Goal: Task Accomplishment & Management: Use online tool/utility

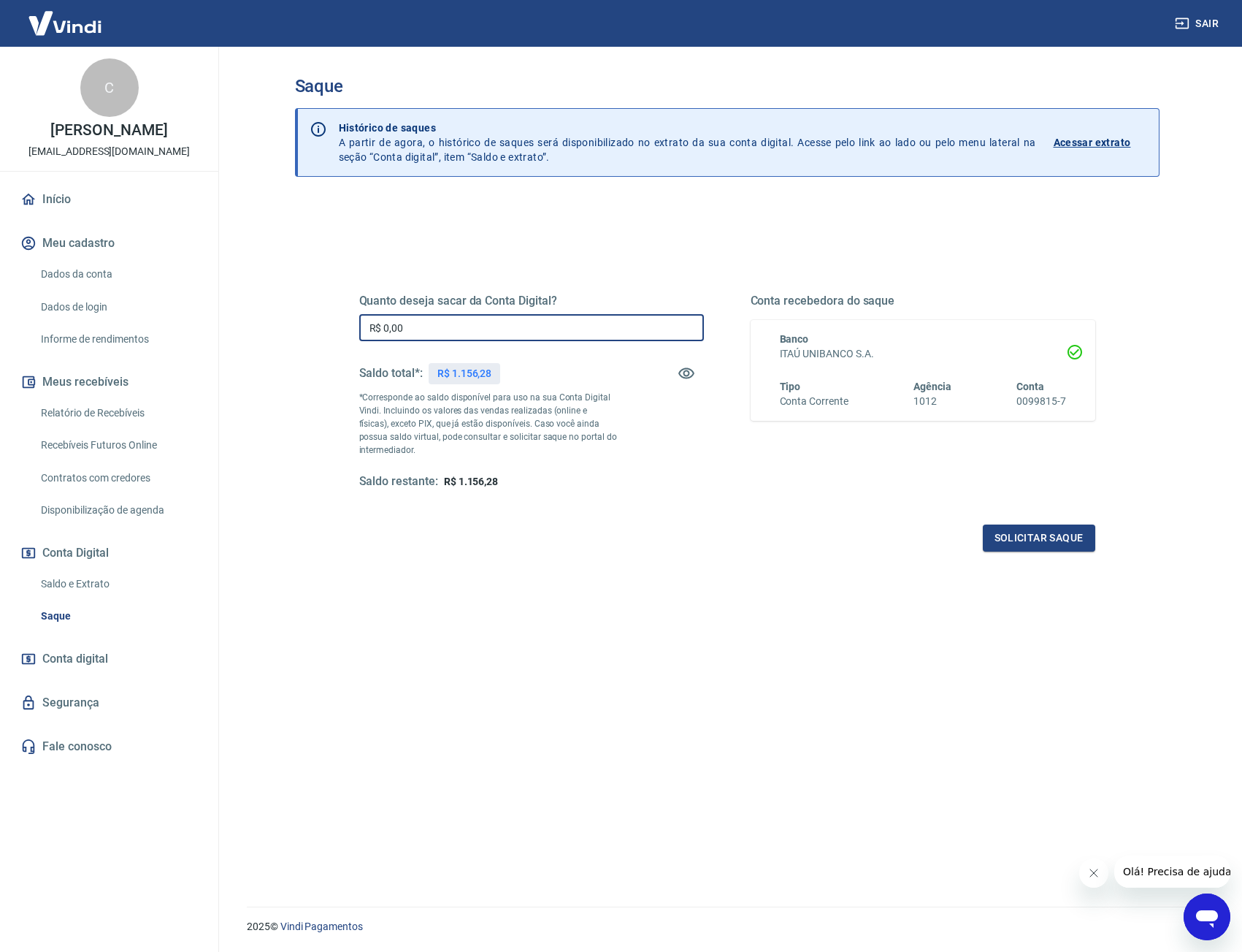
drag, startPoint x: 331, startPoint y: 315, endPoint x: 317, endPoint y: 318, distance: 14.3
click at [317, 318] on div "Quanto deseja sacar da Conta Digital? R$ 0,00 ​ Saldo total*: R$ 1.156,28 *Corr…" at bounding box center [727, 597] width 864 height 796
type input "R$ 1.156,28"
click at [1044, 541] on button "Solicitar saque" at bounding box center [1038, 538] width 113 height 27
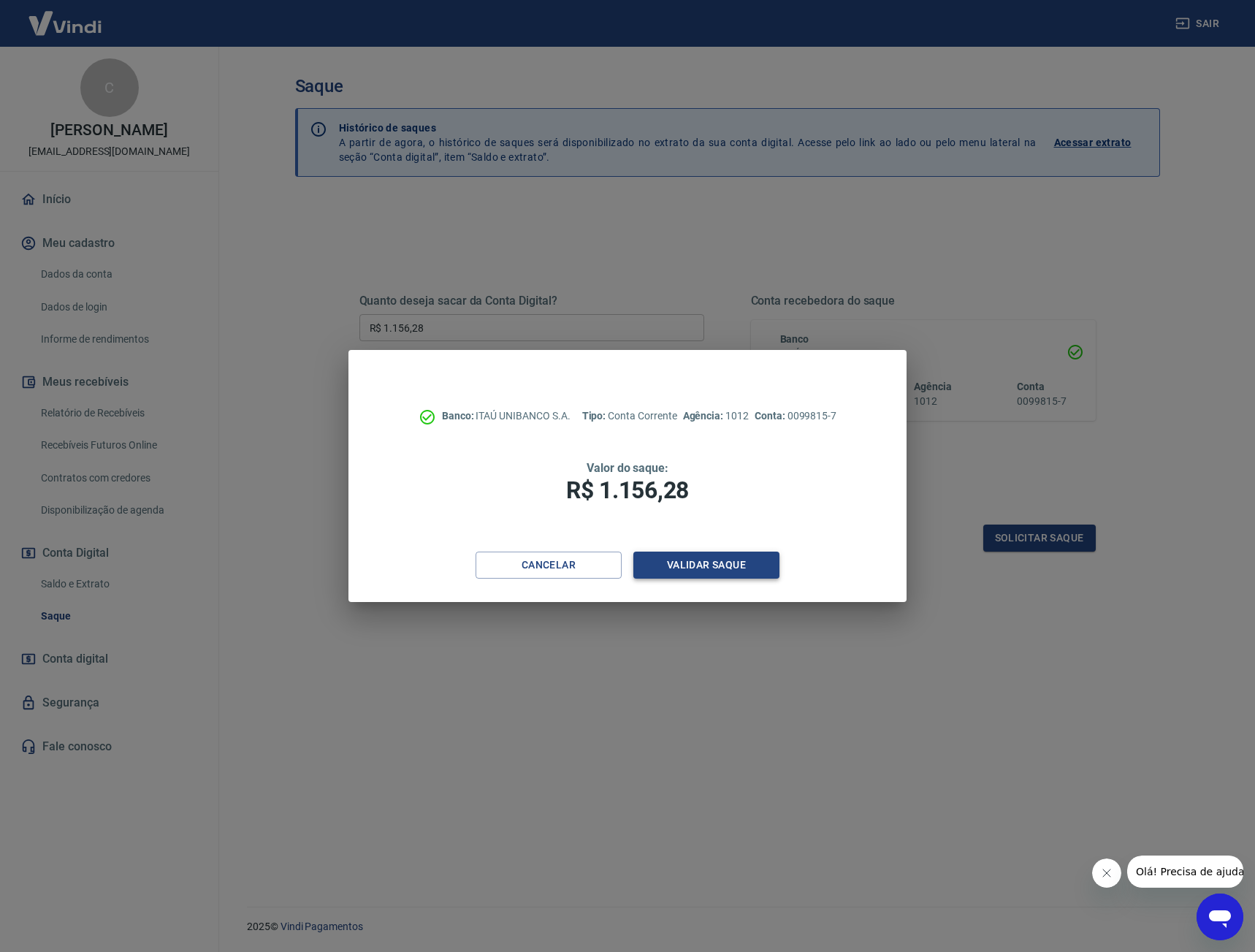
click at [752, 567] on button "Validar saque" at bounding box center [707, 565] width 146 height 27
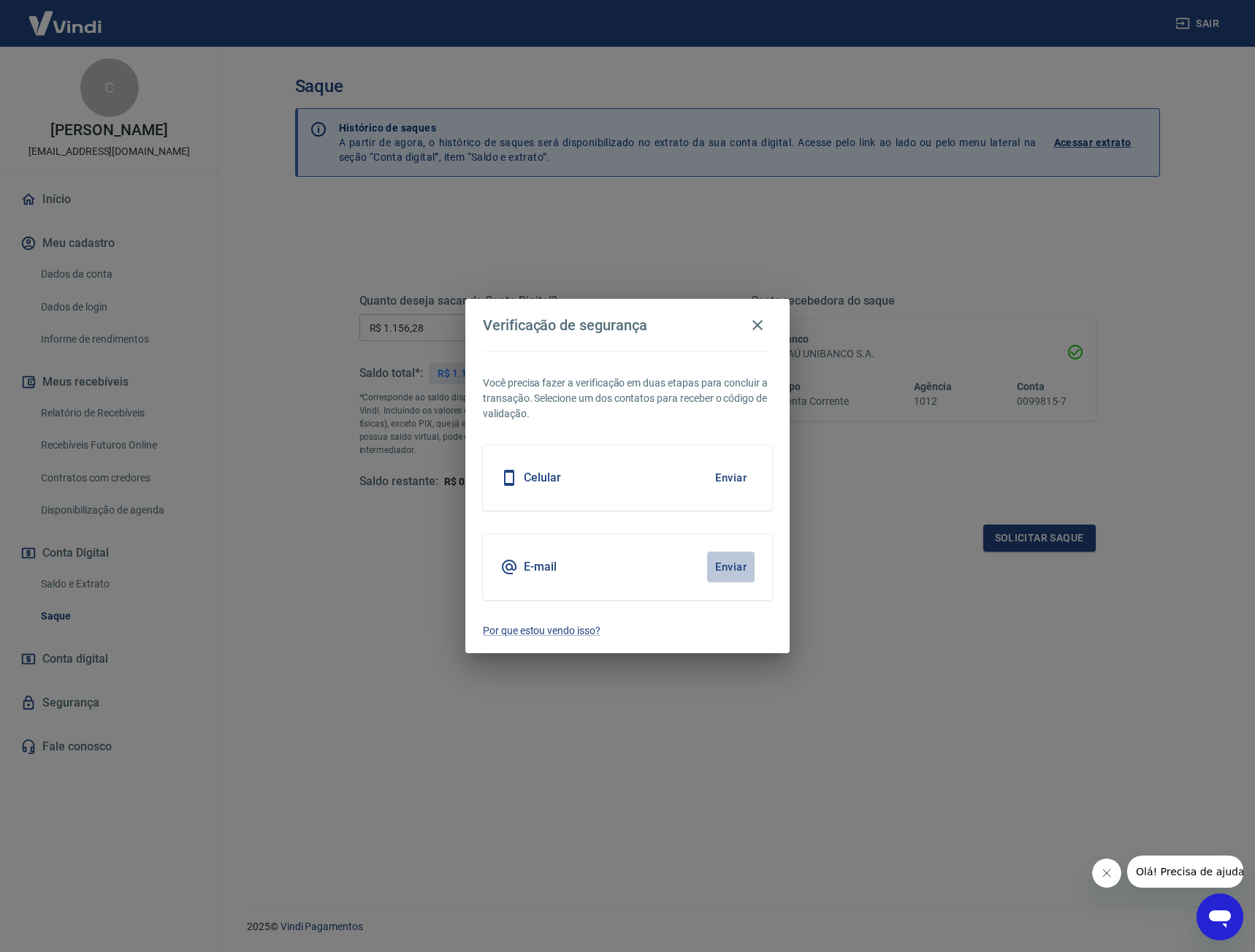
click at [727, 566] on button "Enviar" at bounding box center [731, 567] width 47 height 31
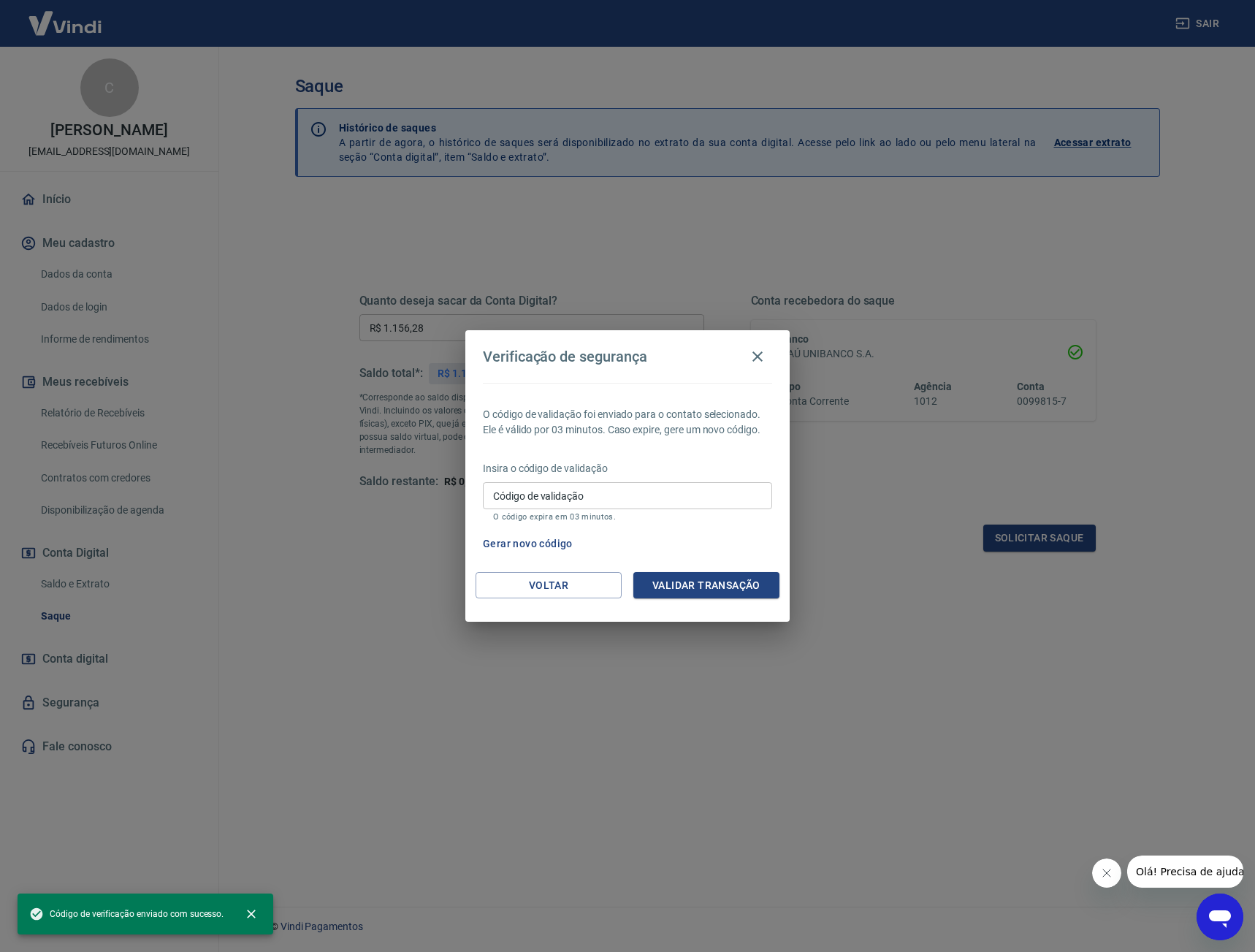
click at [651, 501] on input "Código de validação" at bounding box center [628, 495] width 290 height 27
click at [533, 493] on label "Código de validação" at bounding box center [538, 496] width 90 height 15
click at [533, 493] on input "Código de validação" at bounding box center [628, 495] width 290 height 27
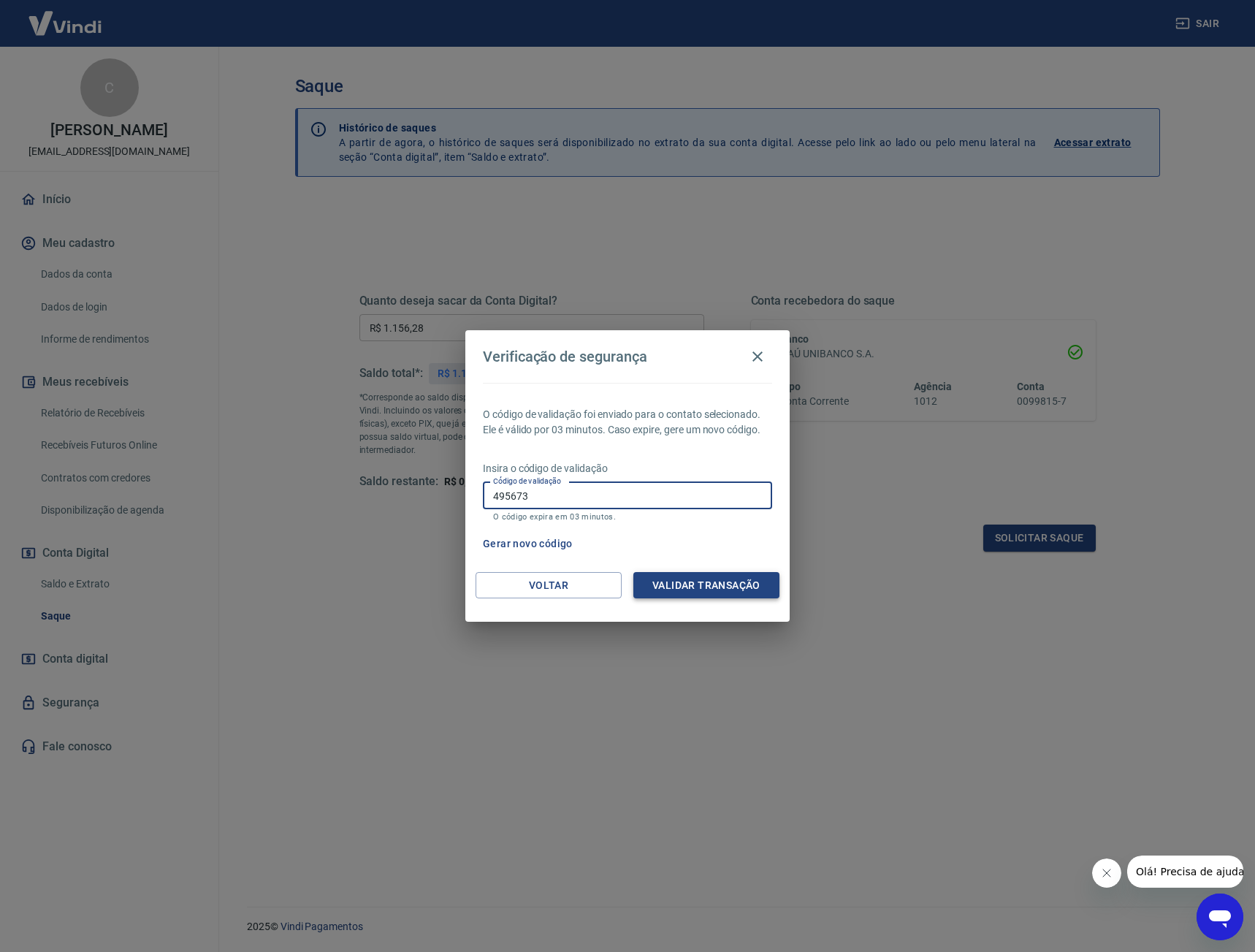
type input "495673"
click at [752, 585] on button "Validar transação" at bounding box center [707, 585] width 146 height 27
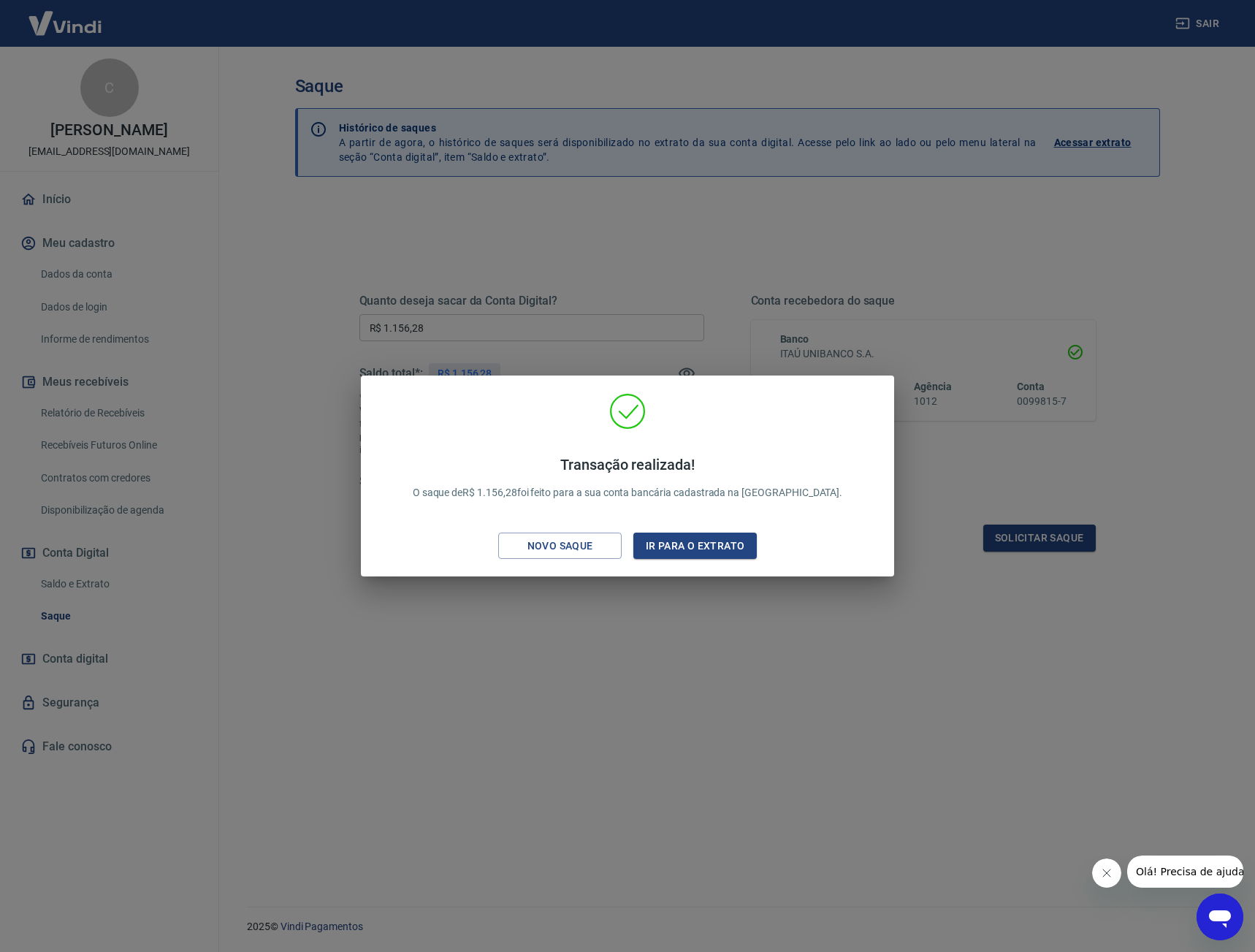
click at [422, 441] on div "Transação realizada! O saque de R$ 1.156,28 foi feito para a sua conta bancária…" at bounding box center [628, 478] width 510 height 172
click at [716, 553] on button "Ir para o extrato" at bounding box center [695, 545] width 124 height 27
